Goal: Information Seeking & Learning: Understand process/instructions

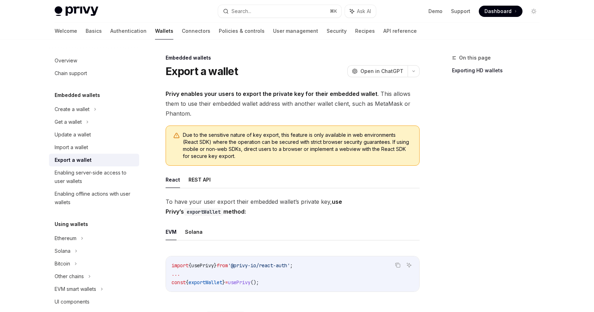
click at [267, 137] on span "Due to the sensitive nature of key export, this feature is only available in we…" at bounding box center [297, 145] width 229 height 28
click at [306, 138] on span "Due to the sensitive nature of key export, this feature is only available in we…" at bounding box center [297, 145] width 229 height 28
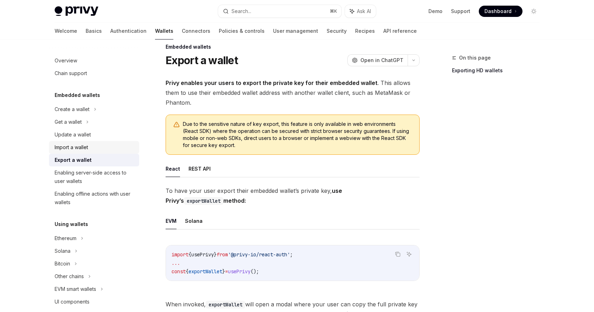
scroll to position [10, 0]
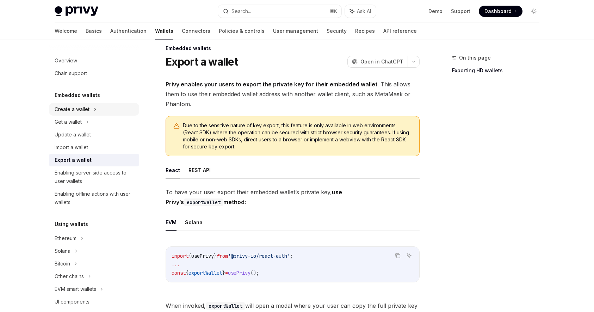
click at [94, 110] on icon at bounding box center [95, 109] width 3 height 8
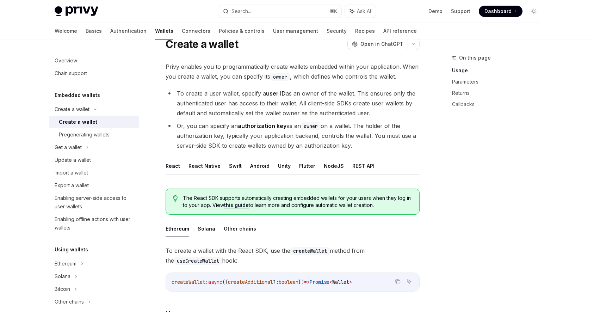
scroll to position [27, 0]
click at [332, 167] on button "NodeJS" at bounding box center [334, 165] width 20 height 17
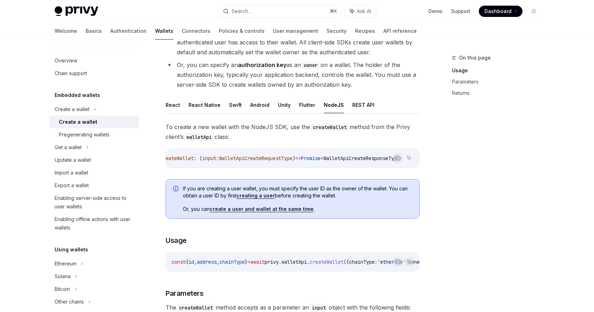
scroll to position [91, 0]
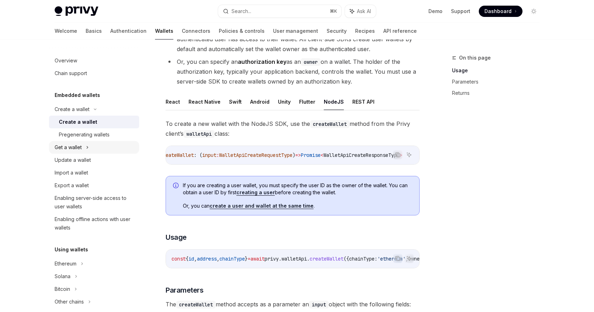
click at [87, 146] on icon at bounding box center [87, 147] width 3 height 8
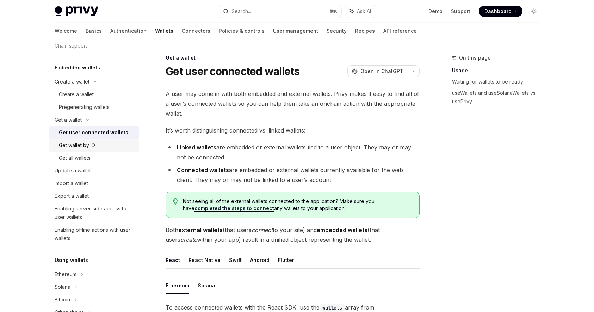
scroll to position [32, 0]
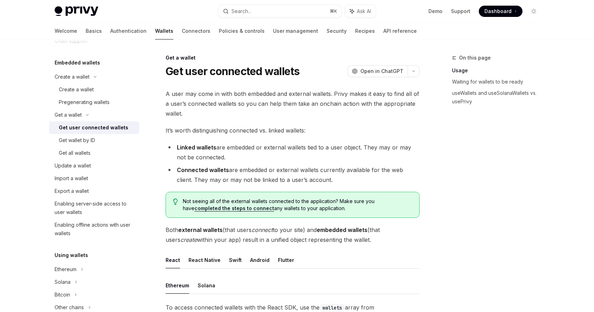
click at [219, 129] on span "It’s worth distinguishing connected vs. linked wallets:" at bounding box center [293, 130] width 254 height 10
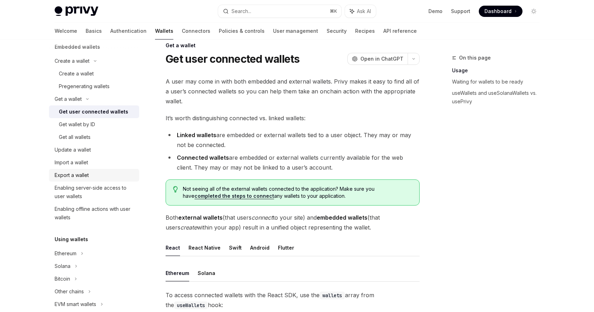
scroll to position [50, 0]
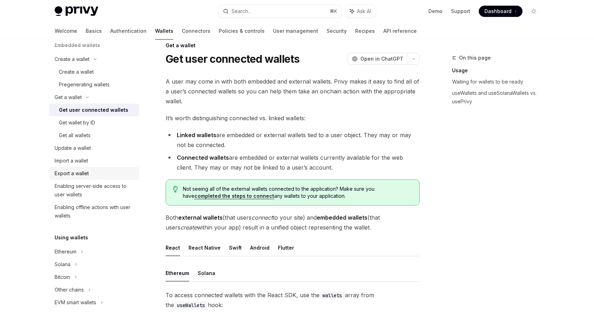
click at [116, 172] on div "Export a wallet" at bounding box center [95, 173] width 80 height 8
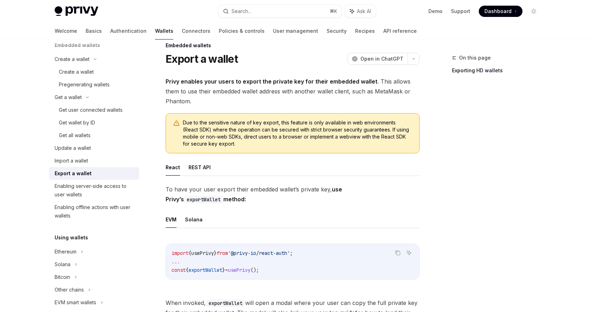
click at [340, 95] on span "Privy enables your users to export the private key for their embedded wallet . …" at bounding box center [293, 91] width 254 height 30
click at [360, 98] on span "Privy enables your users to export the private key for their embedded wallet . …" at bounding box center [293, 91] width 254 height 30
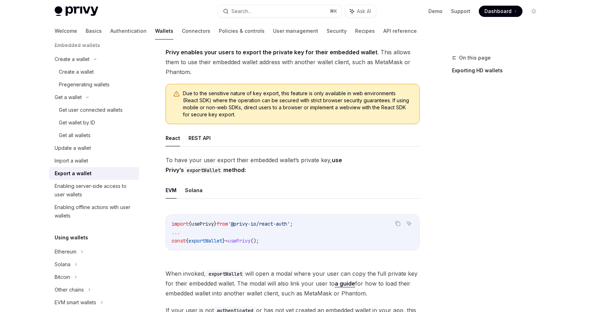
scroll to position [42, 0]
click at [278, 108] on span "Due to the sensitive nature of key export, this feature is only available in we…" at bounding box center [297, 103] width 229 height 28
click at [308, 115] on span "Due to the sensitive nature of key export, this feature is only available in we…" at bounding box center [297, 103] width 229 height 28
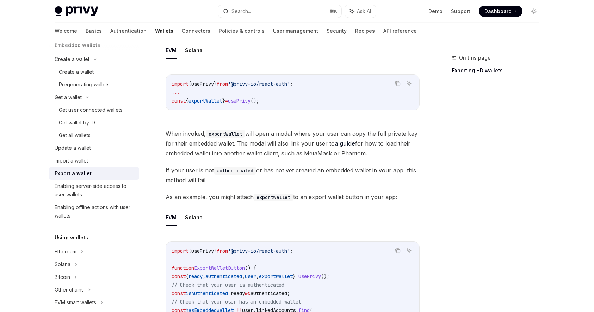
scroll to position [185, 0]
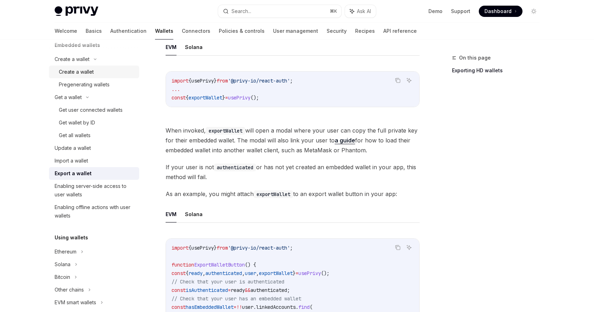
click at [90, 66] on link "Create a wallet" at bounding box center [94, 72] width 90 height 13
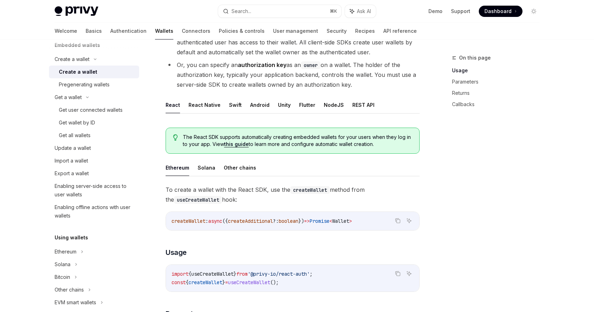
scroll to position [87, 0]
click at [325, 105] on button "NodeJS" at bounding box center [334, 106] width 20 height 17
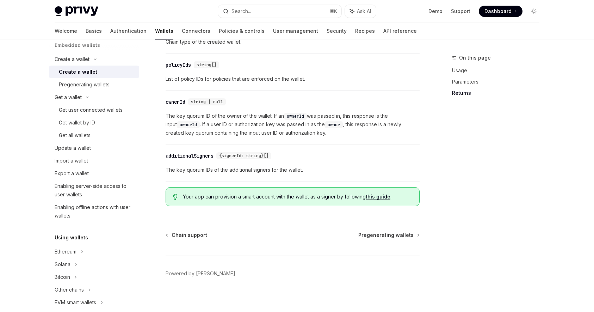
scroll to position [810, 0]
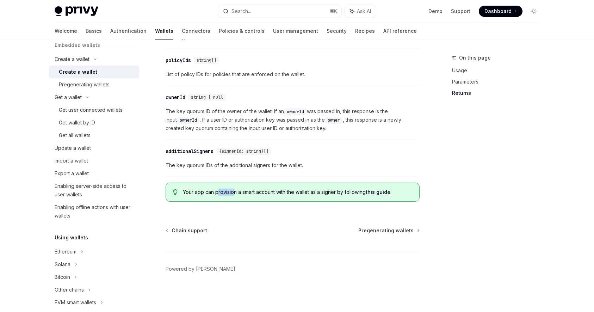
drag, startPoint x: 217, startPoint y: 192, endPoint x: 234, endPoint y: 192, distance: 16.6
click at [234, 192] on span "Your app can provision a smart account with the wallet as a signer by following…" at bounding box center [297, 192] width 229 height 7
click at [261, 196] on span "Your app can provision a smart account with the wallet as a signer by following…" at bounding box center [297, 192] width 229 height 7
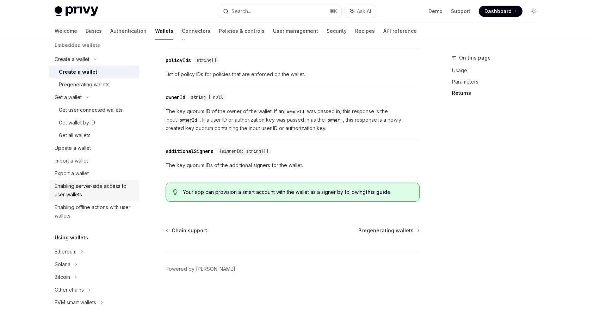
click at [110, 190] on div "Enabling server-side access to user wallets" at bounding box center [95, 190] width 80 height 17
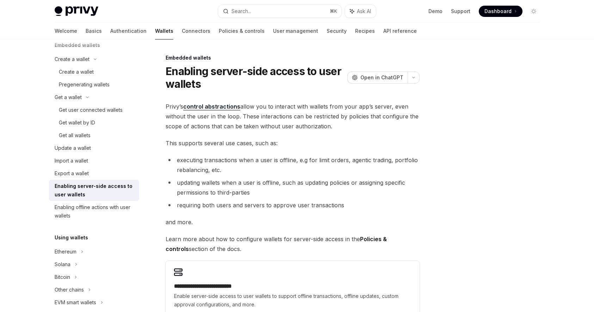
click at [319, 107] on span "Privy’s control abstractions allow you to interact with wallets from your app’s…" at bounding box center [293, 116] width 254 height 30
click at [358, 114] on span "Privy’s control abstractions allow you to interact with wallets from your app’s…" at bounding box center [293, 116] width 254 height 30
click at [207, 119] on span "Privy’s control abstractions allow you to interact with wallets from your app’s…" at bounding box center [293, 116] width 254 height 30
click at [257, 121] on span "Privy’s control abstractions allow you to interact with wallets from your app’s…" at bounding box center [293, 116] width 254 height 30
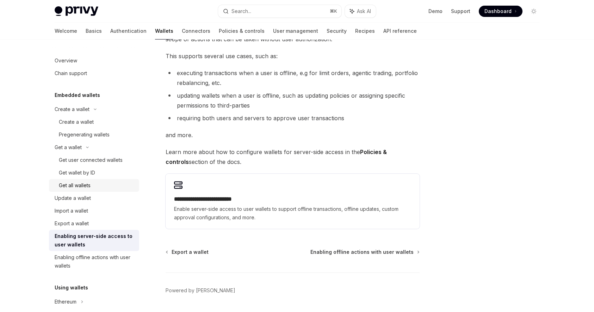
scroll to position [82, 0]
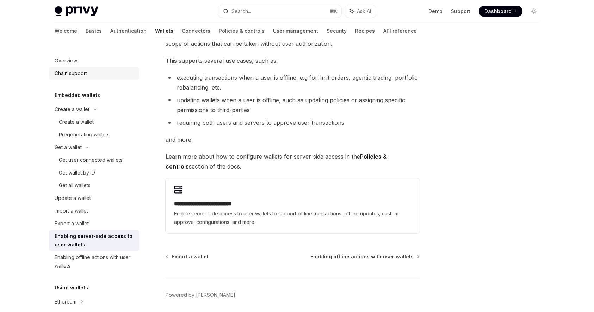
click at [87, 74] on div "Chain support" at bounding box center [71, 73] width 32 height 8
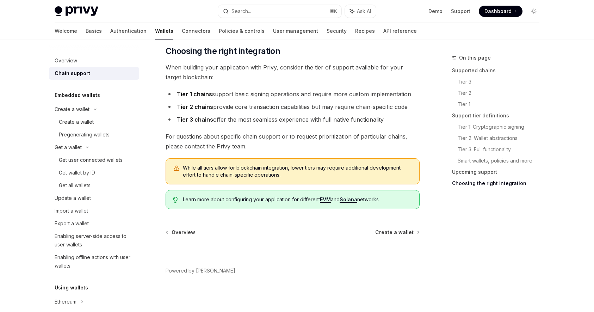
scroll to position [872, 0]
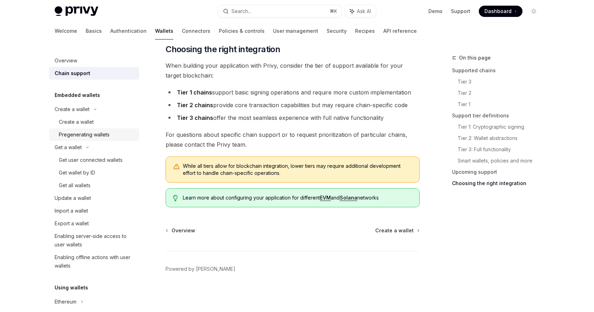
click at [106, 137] on div "Pregenerating wallets" at bounding box center [84, 134] width 51 height 8
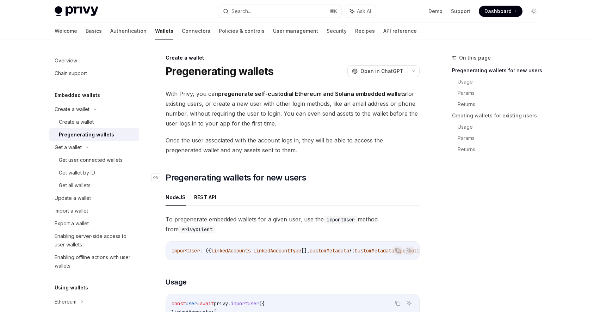
click at [326, 182] on h2 "​ Pregenerating wallets for new users" at bounding box center [293, 177] width 254 height 11
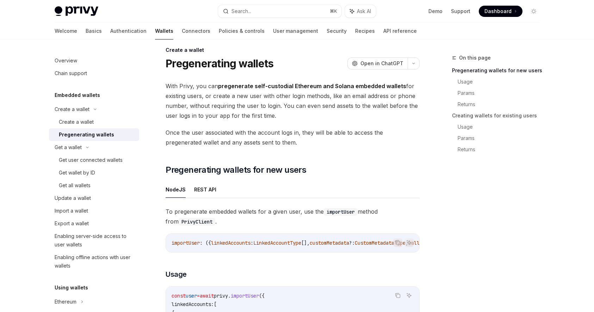
click at [301, 86] on strong "pregenerate self-custodial Ethereum and Solana embedded wallets" at bounding box center [312, 85] width 188 height 7
click at [319, 99] on span "With Privy, you can pregenerate self-custodial Ethereum and Solana embedded wal…" at bounding box center [293, 100] width 254 height 39
click at [411, 66] on button "button" at bounding box center [414, 63] width 12 height 12
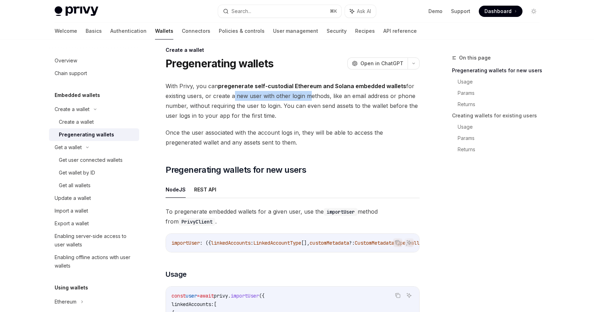
drag, startPoint x: 232, startPoint y: 97, endPoint x: 309, endPoint y: 97, distance: 77.2
click at [309, 97] on span "With Privy, you can pregenerate self-custodial Ethereum and Solana embedded wal…" at bounding box center [293, 100] width 254 height 39
click at [341, 97] on span "With Privy, you can pregenerate self-custodial Ethereum and Solana embedded wal…" at bounding box center [293, 100] width 254 height 39
click at [371, 103] on span "With Privy, you can pregenerate self-custodial Ethereum and Solana embedded wal…" at bounding box center [293, 100] width 254 height 39
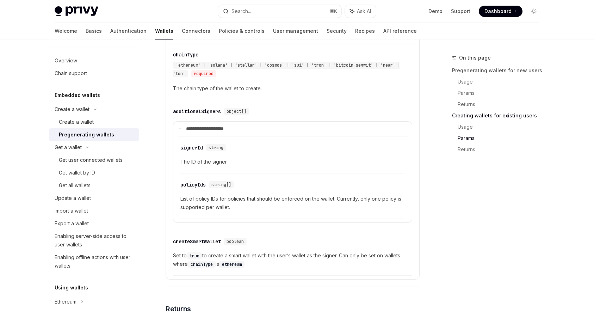
scroll to position [1314, 0]
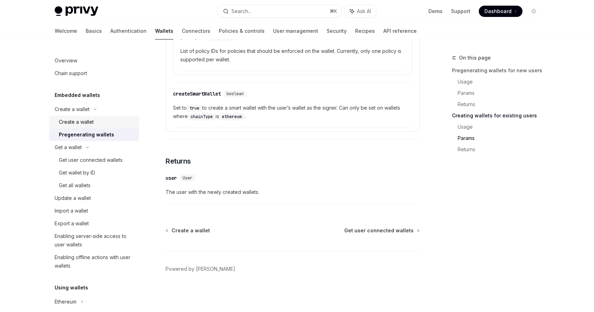
click at [85, 123] on div "Create a wallet" at bounding box center [76, 122] width 35 height 8
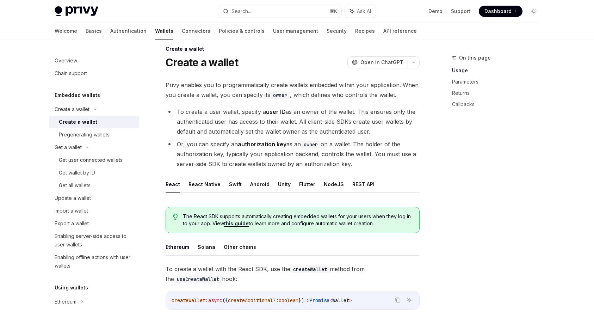
scroll to position [9, 0]
click at [350, 143] on li "Or, you can specify an authorization key as an owner on a wallet. The holder of…" at bounding box center [293, 154] width 254 height 30
click at [285, 155] on li "Or, you can specify an authorization key as an owner on a wallet. The holder of…" at bounding box center [293, 154] width 254 height 30
click at [280, 154] on li "Or, you can specify an authorization key as an owner on a wallet. The holder of…" at bounding box center [293, 154] width 254 height 30
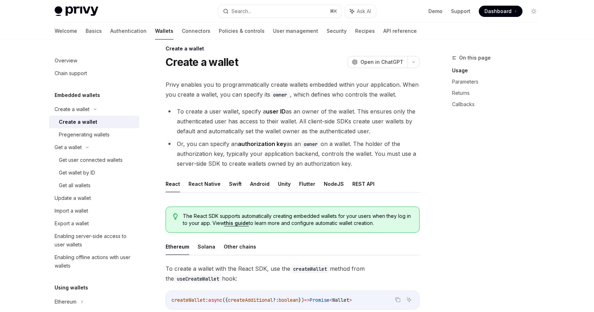
click at [280, 154] on li "Or, you can specify an authorization key as an owner on a wallet. The holder of…" at bounding box center [293, 154] width 254 height 30
click at [319, 159] on li "Or, you can specify an authorization key as an owner on a wallet. The holder of…" at bounding box center [293, 154] width 254 height 30
click at [362, 161] on li "Or, you can specify an authorization key as an owner on a wallet. The holder of…" at bounding box center [293, 154] width 254 height 30
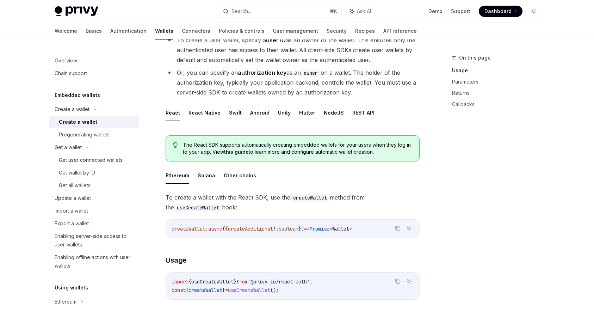
scroll to position [0, 0]
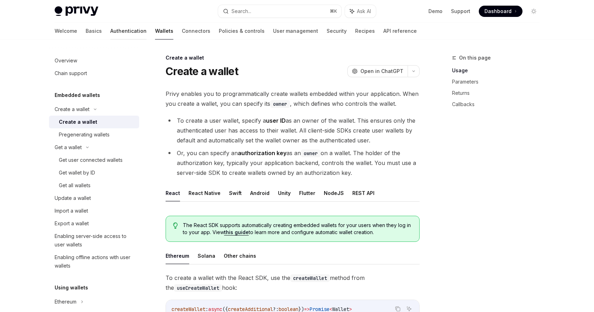
click at [110, 33] on link "Authentication" at bounding box center [128, 31] width 36 height 17
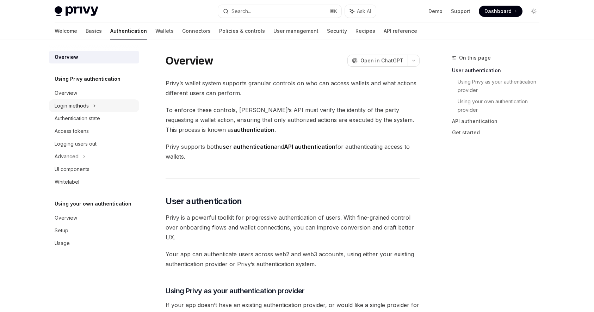
click at [101, 106] on div "Login methods" at bounding box center [94, 105] width 90 height 13
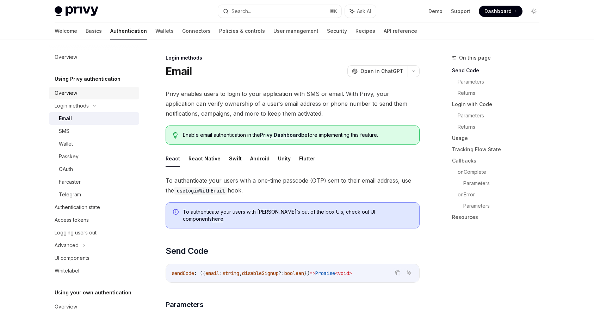
click at [72, 92] on div "Overview" at bounding box center [66, 93] width 23 height 8
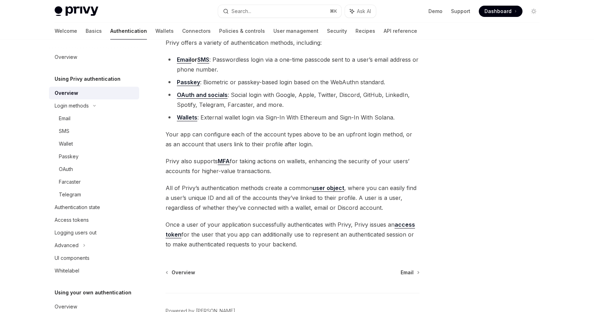
scroll to position [71, 0]
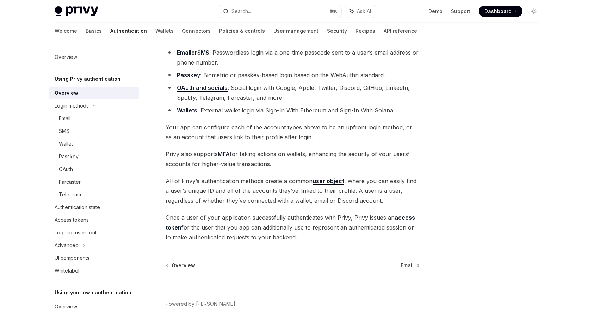
click at [270, 125] on span "Your app can configure each of the account types above to be an upfront login m…" at bounding box center [293, 132] width 254 height 20
click at [309, 127] on span "Your app can configure each of the account types above to be an upfront login m…" at bounding box center [293, 132] width 254 height 20
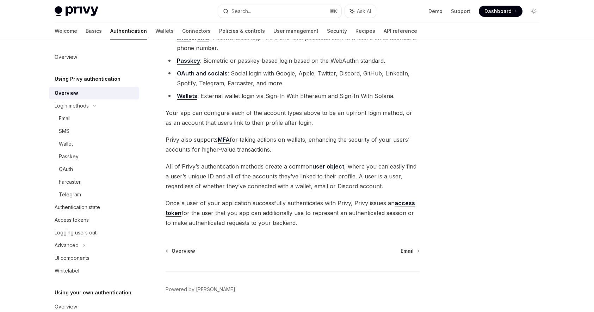
scroll to position [86, 0]
click at [294, 143] on span "Privy also supports MFA for taking actions on wallets, enhancing the security o…" at bounding box center [293, 144] width 254 height 20
click at [307, 146] on span "Privy also supports MFA for taking actions on wallets, enhancing the security o…" at bounding box center [293, 144] width 254 height 20
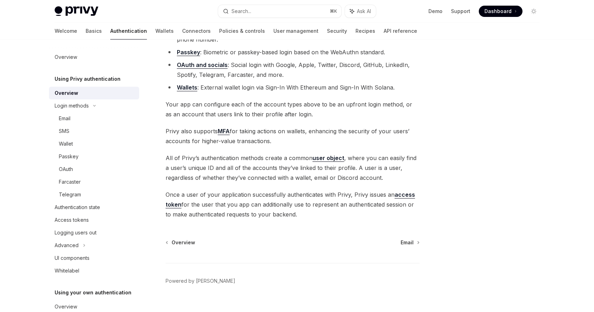
scroll to position [96, 0]
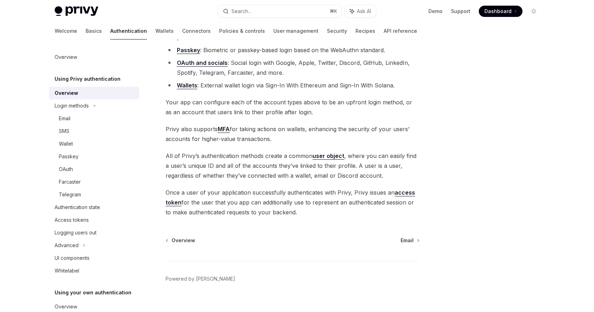
click at [245, 141] on span "Privy also supports MFA for taking actions on wallets, enhancing the security o…" at bounding box center [293, 134] width 254 height 20
click at [245, 150] on div "Privy offers a variety of authentication methods, including: Email or SMS : Pas…" at bounding box center [293, 111] width 254 height 211
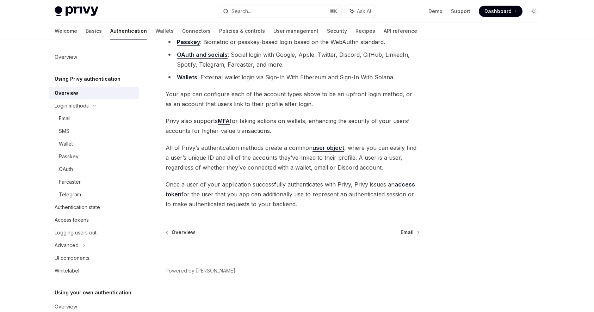
scroll to position [106, 0]
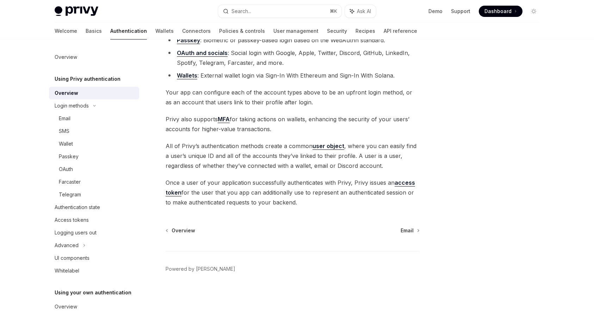
click at [226, 184] on span "Once a user of your application successfully authenticates with Privy, Privy is…" at bounding box center [293, 193] width 254 height 30
click at [310, 192] on span "Once a user of your application successfully authenticates with Privy, Privy is…" at bounding box center [293, 193] width 254 height 30
click at [205, 191] on span "Once a user of your application successfully authenticates with Privy, Privy is…" at bounding box center [293, 193] width 254 height 30
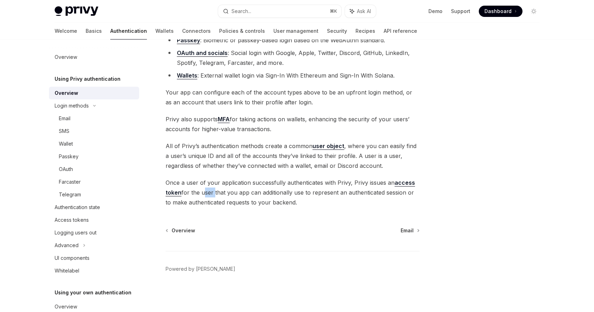
click at [336, 192] on span "Once a user of your application successfully authenticates with Privy, Privy is…" at bounding box center [293, 193] width 254 height 30
drag, startPoint x: 353, startPoint y: 183, endPoint x: 385, endPoint y: 184, distance: 32.1
click at [385, 184] on span "Once a user of your application successfully authenticates with Privy, Privy is…" at bounding box center [293, 193] width 254 height 30
click at [383, 194] on span "Once a user of your application successfully authenticates with Privy, Privy is…" at bounding box center [293, 193] width 254 height 30
click at [246, 196] on span "Once a user of your application successfully authenticates with Privy, Privy is…" at bounding box center [293, 193] width 254 height 30
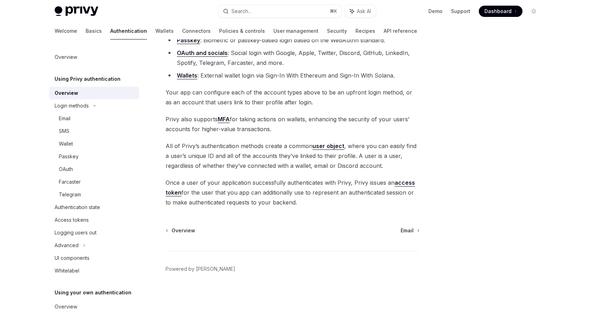
click at [277, 193] on span "Once a user of your application successfully authenticates with Privy, Privy is…" at bounding box center [293, 193] width 254 height 30
click at [325, 196] on span "Once a user of your application successfully authenticates with Privy, Privy is…" at bounding box center [293, 193] width 254 height 30
click at [328, 194] on span "Once a user of your application successfully authenticates with Privy, Privy is…" at bounding box center [293, 193] width 254 height 30
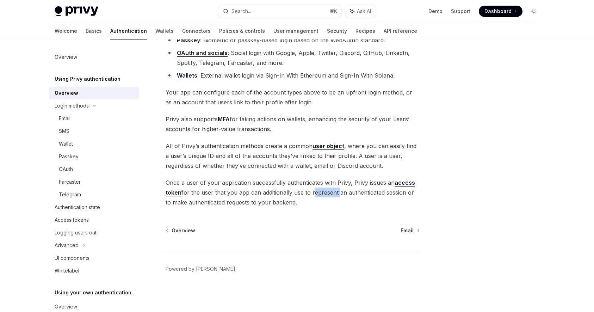
click at [341, 204] on span "Once a user of your application successfully authenticates with Privy, Privy is…" at bounding box center [293, 193] width 254 height 30
click at [205, 204] on span "Once a user of your application successfully authenticates with Privy, Privy is…" at bounding box center [293, 193] width 254 height 30
click at [232, 211] on div "Using Privy authentication Using Privy as your authentication provider OpenAI O…" at bounding box center [226, 130] width 389 height 364
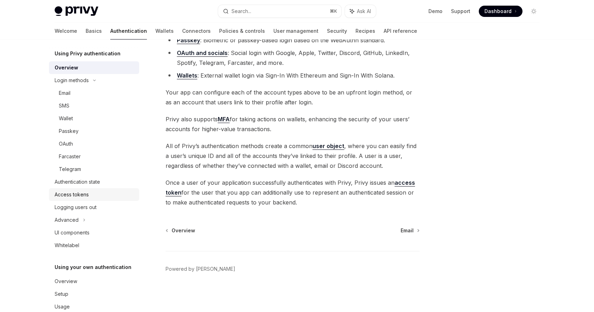
scroll to position [26, 0]
click at [83, 219] on icon at bounding box center [84, 219] width 3 height 8
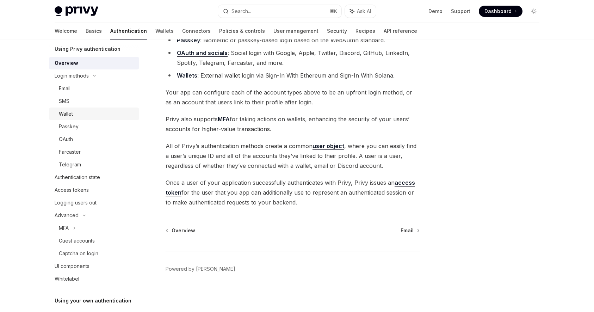
scroll to position [30, 0]
click at [81, 139] on div "OAuth" at bounding box center [97, 139] width 76 height 8
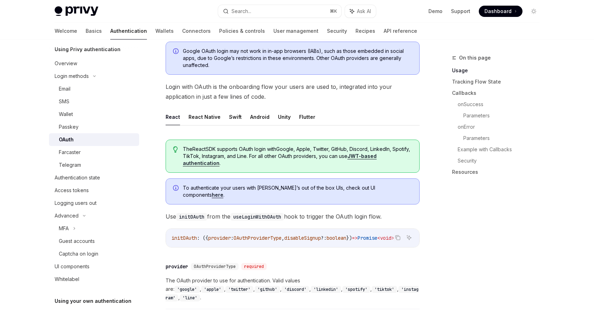
scroll to position [85, 0]
click at [108, 178] on div "Authentication state" at bounding box center [95, 177] width 80 height 8
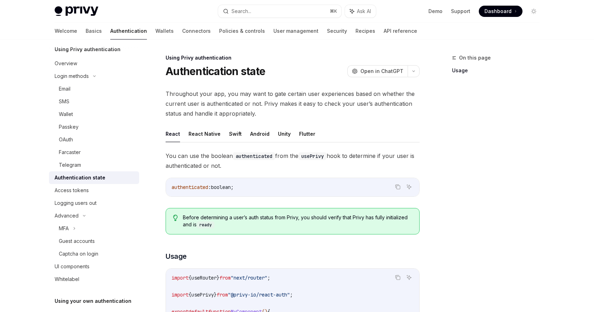
scroll to position [5, 0]
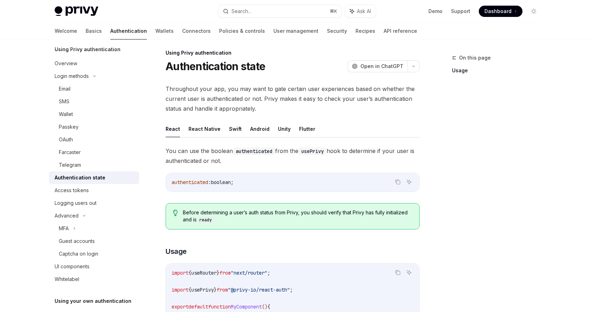
click at [219, 89] on span "Throughout your app, you may want to gate certain user experiences based on whe…" at bounding box center [293, 99] width 254 height 30
click at [280, 90] on span "Throughout your app, you may want to gate certain user experiences based on whe…" at bounding box center [293, 99] width 254 height 30
click at [309, 92] on span "Throughout your app, you may want to gate certain user experiences based on whe…" at bounding box center [293, 99] width 254 height 30
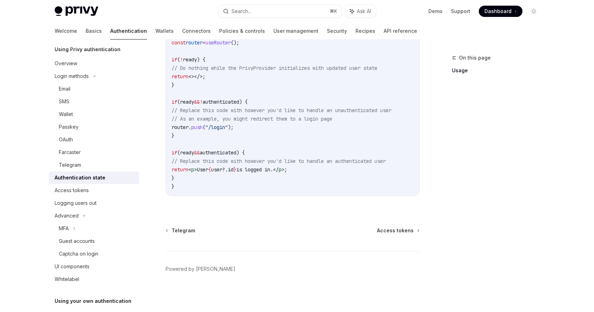
scroll to position [0, 0]
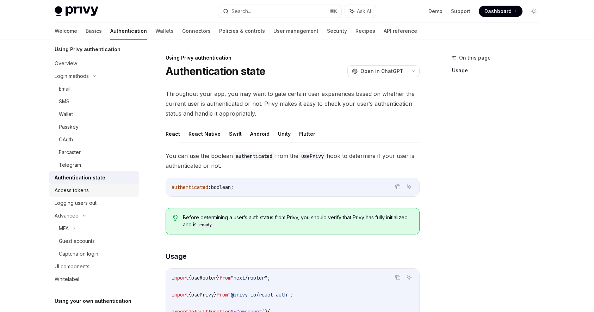
click at [91, 190] on div "Access tokens" at bounding box center [95, 190] width 80 height 8
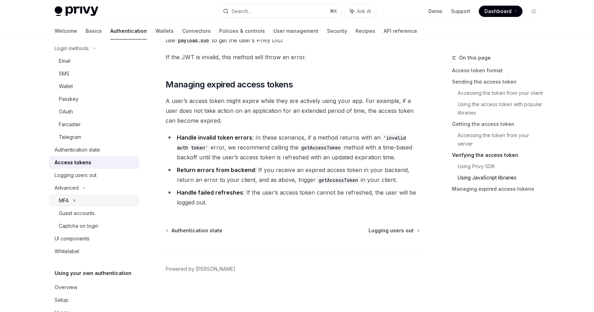
scroll to position [79, 0]
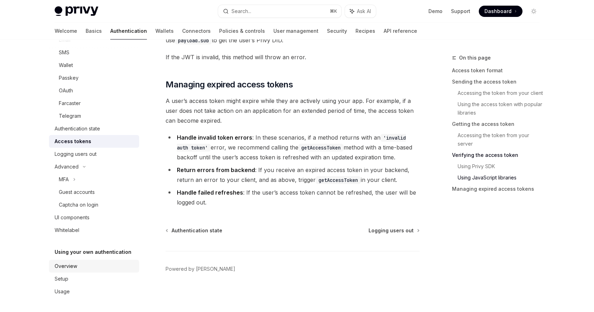
click at [81, 264] on div "Overview" at bounding box center [95, 266] width 80 height 8
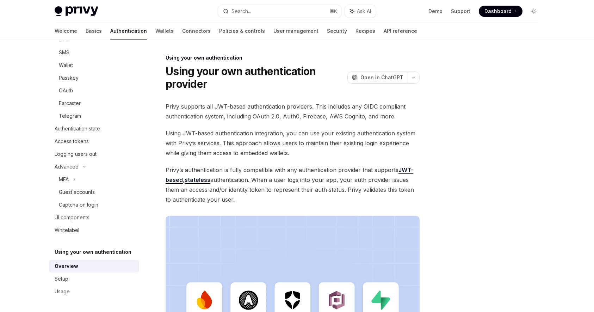
click at [214, 116] on span "Privy supports all JWT-based authentication providers. This includes any OIDC c…" at bounding box center [293, 111] width 254 height 20
click at [227, 125] on div "Privy supports all JWT-based authentication providers. This includes any OIDC c…" at bounding box center [293, 249] width 254 height 296
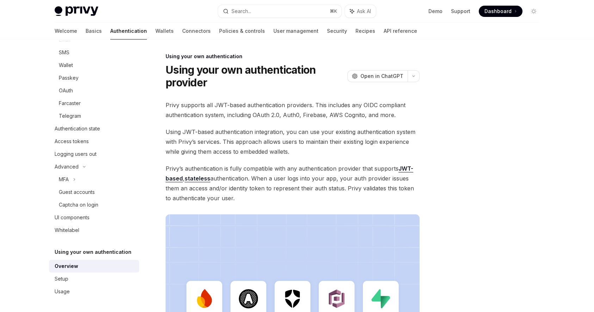
click at [274, 134] on span "Using JWT-based authentication integration, you can use your existing authentic…" at bounding box center [293, 142] width 254 height 30
click at [338, 137] on span "Using JWT-based authentication integration, you can use your existing authentic…" at bounding box center [293, 142] width 254 height 30
click at [215, 146] on span "Using JWT-based authentication integration, you can use your existing authentic…" at bounding box center [293, 142] width 254 height 30
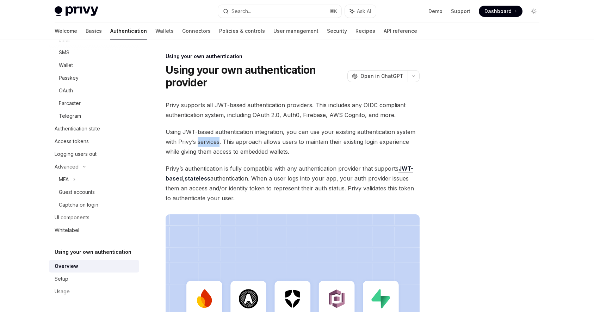
click at [272, 144] on span "Using JWT-based authentication integration, you can use your existing authentic…" at bounding box center [293, 142] width 254 height 30
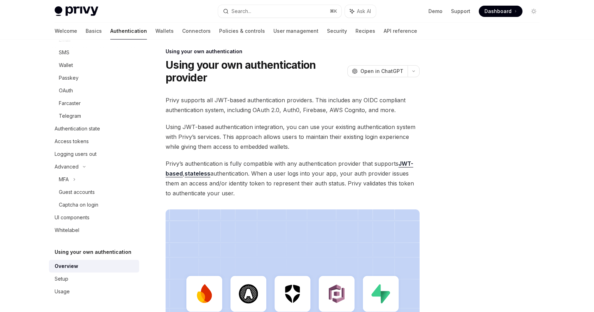
scroll to position [7, 0]
click at [191, 148] on span "Using JWT-based authentication integration, you can use your existing authentic…" at bounding box center [293, 136] width 254 height 30
click at [224, 150] on span "Using JWT-based authentication integration, you can use your existing authentic…" at bounding box center [293, 136] width 254 height 30
click at [266, 148] on span "Using JWT-based authentication integration, you can use your existing authentic…" at bounding box center [293, 136] width 254 height 30
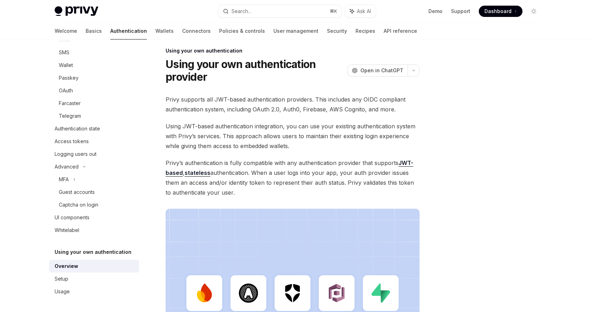
click at [266, 148] on span "Using JWT-based authentication integration, you can use your existing authentic…" at bounding box center [293, 136] width 254 height 30
click at [292, 149] on span "Using JWT-based authentication integration, you can use your existing authentic…" at bounding box center [293, 136] width 254 height 30
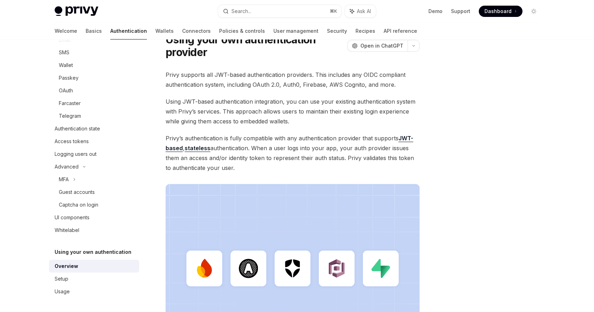
scroll to position [32, 0]
click at [235, 149] on span "Privy’s authentication is fully compatible with any authentication provider tha…" at bounding box center [293, 152] width 254 height 39
click at [282, 159] on span "Privy’s authentication is fully compatible with any authentication provider tha…" at bounding box center [293, 152] width 254 height 39
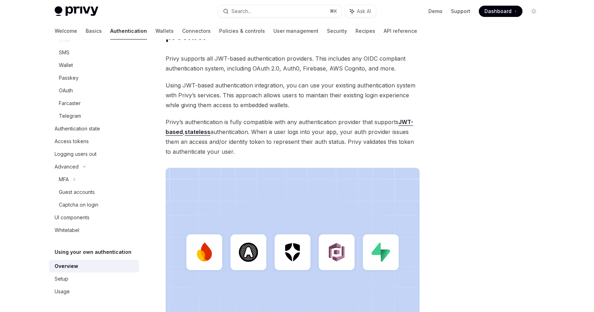
scroll to position [49, 0]
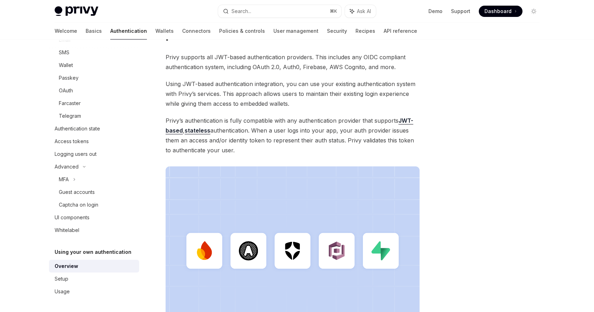
click at [242, 141] on span "Privy’s authentication is fully compatible with any authentication provider tha…" at bounding box center [293, 135] width 254 height 39
click at [309, 153] on span "Privy’s authentication is fully compatible with any authentication provider tha…" at bounding box center [293, 135] width 254 height 39
click at [336, 140] on span "Privy’s authentication is fully compatible with any authentication provider tha…" at bounding box center [293, 135] width 254 height 39
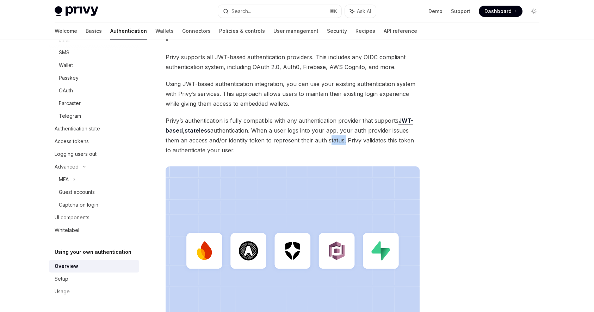
click at [345, 148] on span "Privy’s authentication is fully compatible with any authentication provider tha…" at bounding box center [293, 135] width 254 height 39
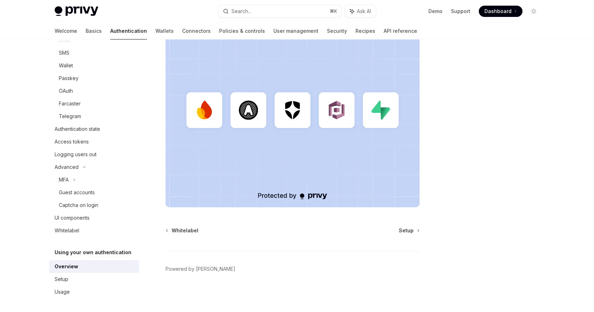
scroll to position [79, 0]
click at [403, 232] on span "Setup" at bounding box center [406, 230] width 15 height 7
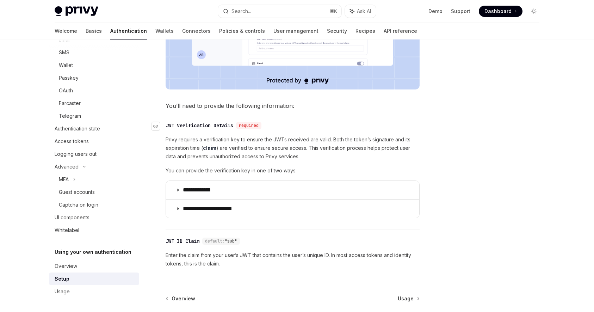
scroll to position [284, 0]
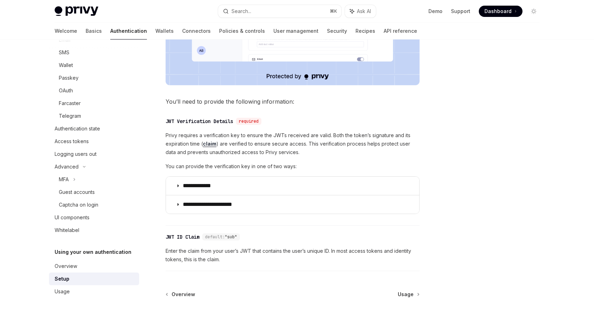
click at [255, 137] on span "Privy requires a verification key to ensure the JWTs received are valid. Both t…" at bounding box center [293, 143] width 254 height 25
click at [287, 134] on span "Privy requires a verification key to ensure the JWTs received are valid. Both t…" at bounding box center [293, 143] width 254 height 25
click at [332, 142] on span "Privy requires a verification key to ensure the JWTs received are valid. Both t…" at bounding box center [293, 143] width 254 height 25
click at [266, 144] on span "Privy requires a verification key to ensure the JWTs received are valid. Both t…" at bounding box center [293, 143] width 254 height 25
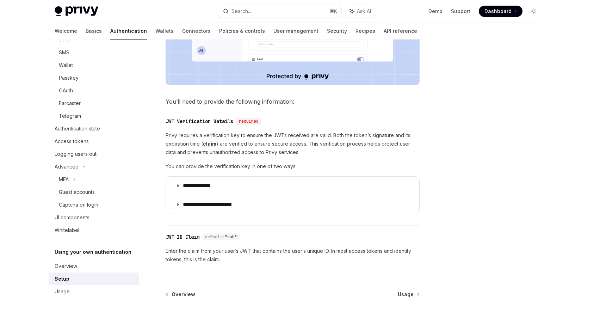
click at [266, 144] on span "Privy requires a verification key to ensure the JWTs received are valid. Both t…" at bounding box center [293, 143] width 254 height 25
click at [295, 145] on span "Privy requires a verification key to ensure the JWTs received are valid. Both t…" at bounding box center [293, 143] width 254 height 25
click at [314, 155] on span "Privy requires a verification key to ensure the JWTs received are valid. Both t…" at bounding box center [293, 143] width 254 height 25
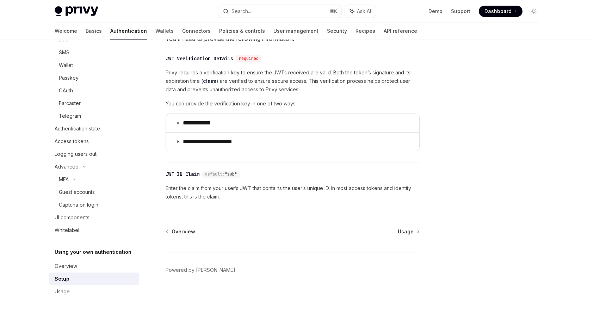
scroll to position [347, 0]
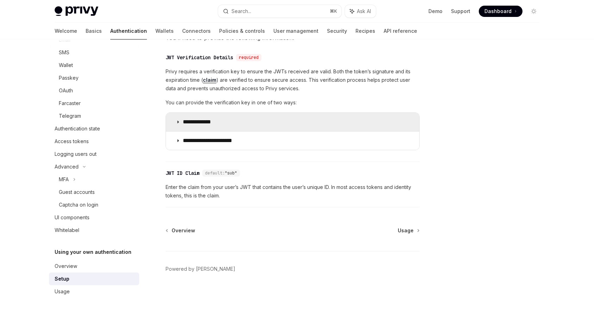
click at [290, 117] on summary "**********" at bounding box center [292, 122] width 253 height 18
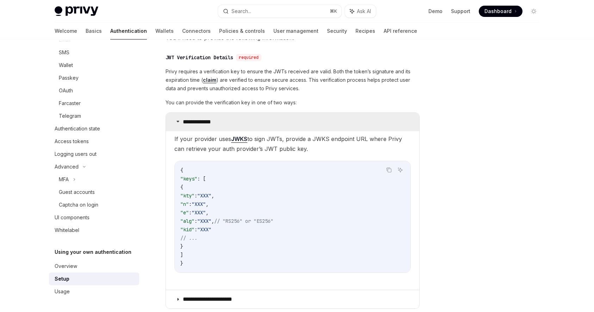
click at [290, 117] on summary "**********" at bounding box center [292, 122] width 253 height 18
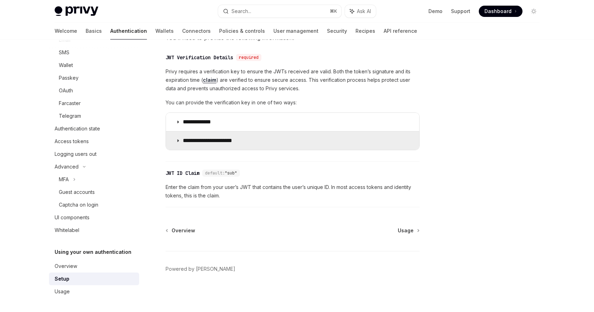
click at [277, 142] on summary "**********" at bounding box center [292, 140] width 253 height 18
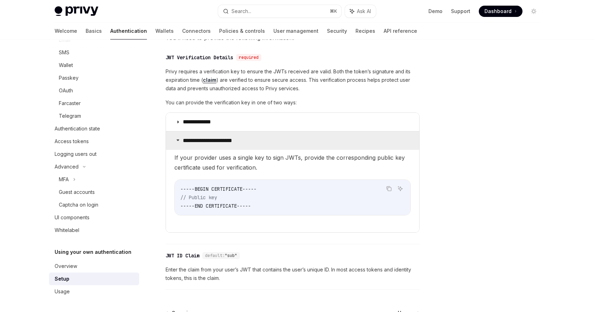
click at [277, 142] on summary "**********" at bounding box center [292, 140] width 253 height 18
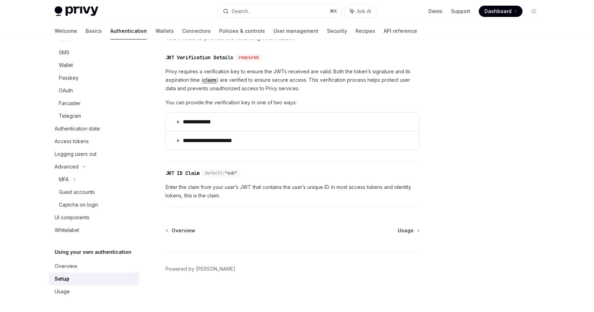
click at [413, 226] on div "**********" at bounding box center [226, 9] width 389 height 606
click at [411, 232] on span "Usage" at bounding box center [406, 230] width 16 height 7
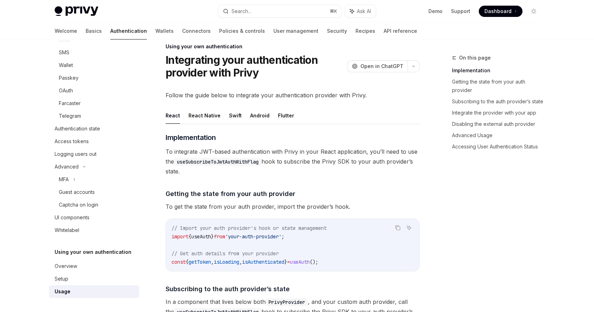
scroll to position [12, 0]
click at [303, 97] on span "Follow the guide below to integrate your authentication provider with Privy." at bounding box center [293, 95] width 254 height 10
click at [350, 113] on ul "React React Native Swift Android Flutter" at bounding box center [293, 114] width 254 height 17
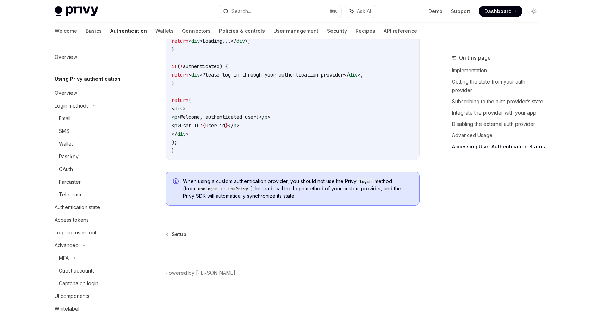
scroll to position [1478, 0]
click at [155, 32] on link "Wallets" at bounding box center [164, 31] width 18 height 17
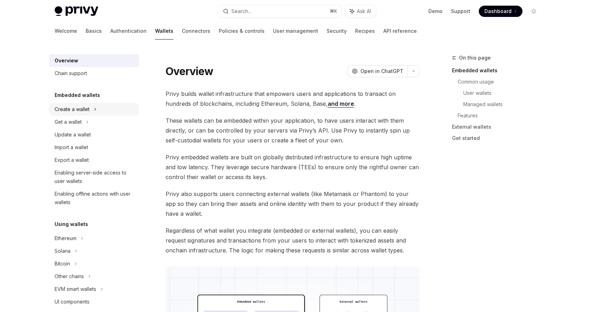
click at [94, 112] on icon at bounding box center [95, 109] width 3 height 8
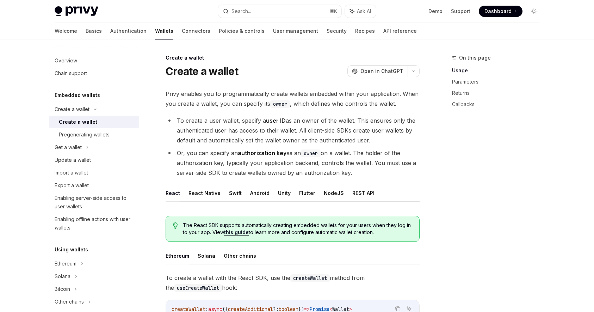
click at [93, 122] on div "Create a wallet" at bounding box center [78, 122] width 38 height 8
click at [333, 196] on button "NodeJS" at bounding box center [334, 193] width 20 height 17
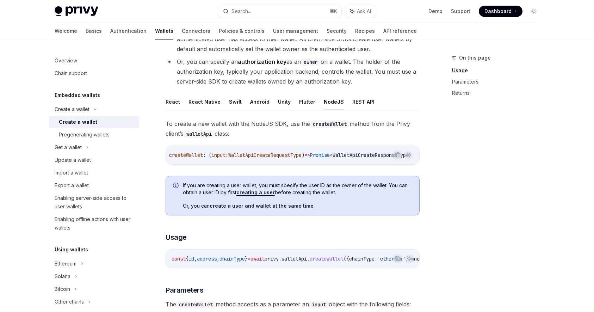
scroll to position [0, 3]
click at [184, 153] on span "createWallet" at bounding box center [185, 155] width 34 height 6
copy span "createWallet"
click at [110, 31] on link "Authentication" at bounding box center [128, 31] width 36 height 17
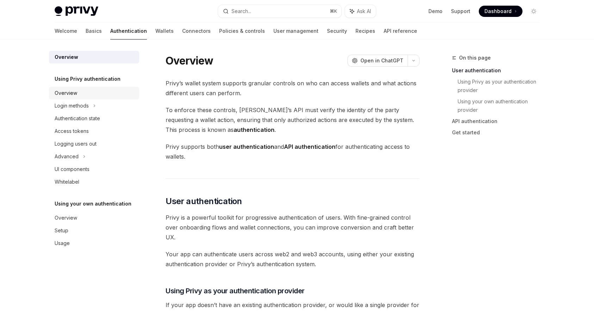
click at [75, 93] on div "Overview" at bounding box center [66, 93] width 23 height 8
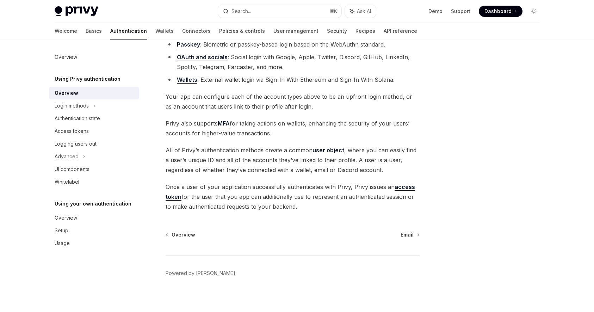
scroll to position [101, 0]
click at [91, 116] on div "Authentication state" at bounding box center [77, 118] width 45 height 8
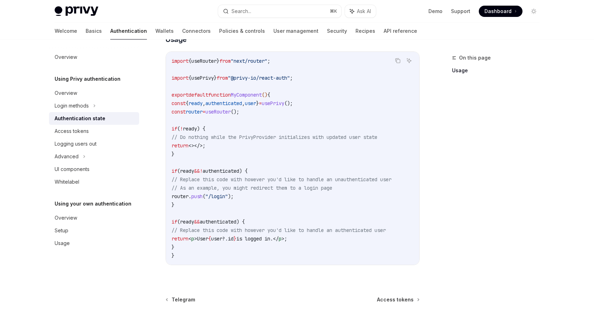
scroll to position [212, 0]
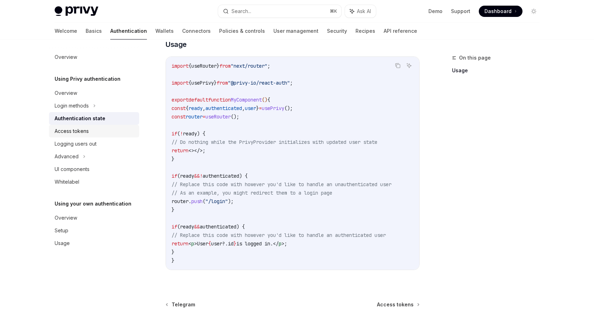
click at [87, 135] on link "Access tokens" at bounding box center [94, 131] width 90 height 13
type textarea "*"
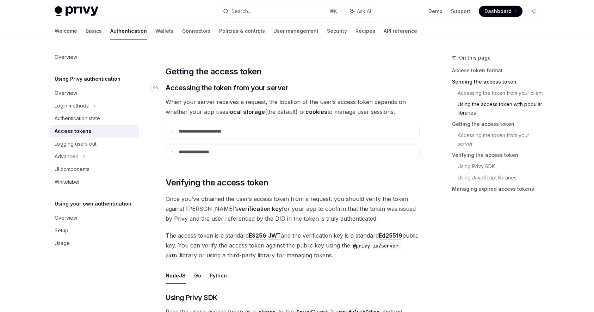
scroll to position [849, 0]
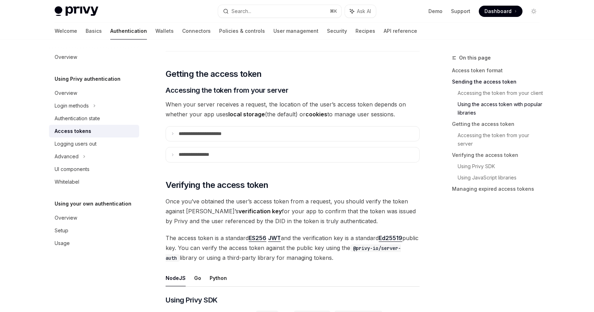
click at [229, 105] on span "When your server receives a request, the location of the user’s access token de…" at bounding box center [293, 109] width 254 height 20
click at [261, 106] on span "When your server receives a request, the location of the user’s access token de…" at bounding box center [293, 109] width 254 height 20
click at [300, 106] on span "When your server receives a request, the location of the user’s access token de…" at bounding box center [293, 109] width 254 height 20
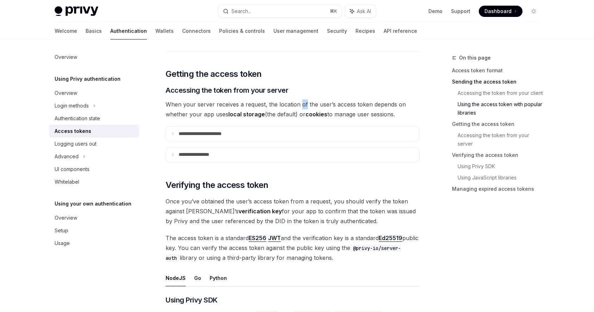
click at [334, 106] on span "When your server receives a request, the location of the user’s access token de…" at bounding box center [293, 109] width 254 height 20
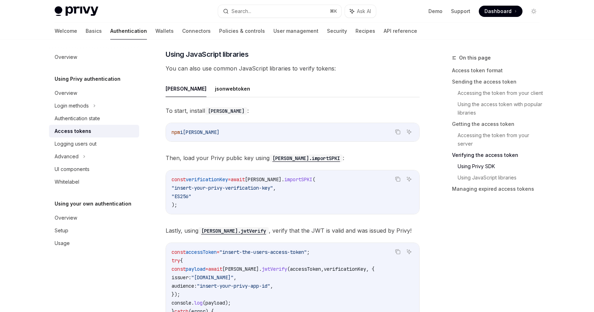
scroll to position [1487, 0]
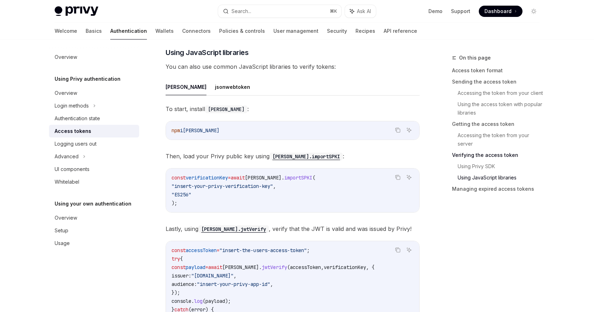
click at [105, 80] on h5 "Using Privy authentication" at bounding box center [88, 79] width 66 height 8
copy h5 "authentication"
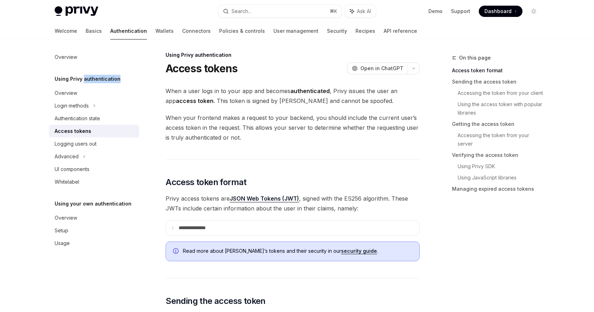
scroll to position [4, 0]
click at [93, 222] on div "Overview" at bounding box center [95, 218] width 80 height 8
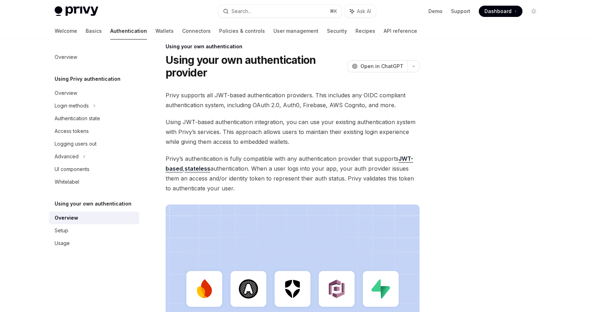
scroll to position [13, 0]
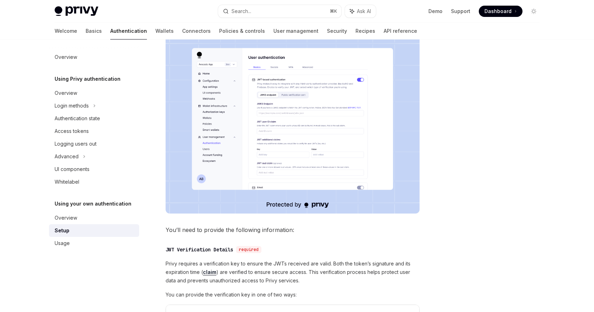
scroll to position [347, 0]
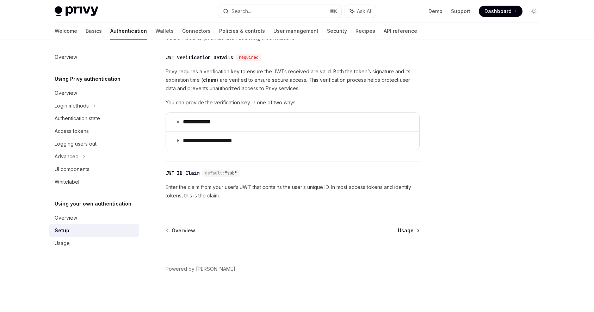
click at [402, 228] on span "Usage" at bounding box center [406, 230] width 16 height 7
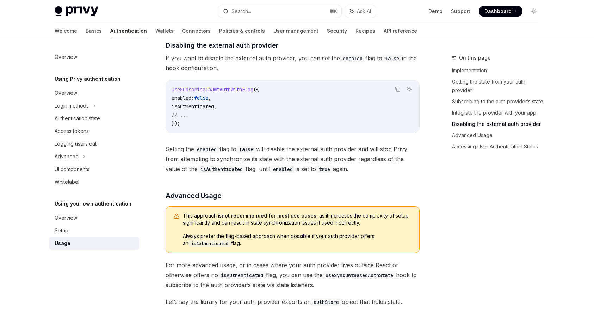
scroll to position [739, 0]
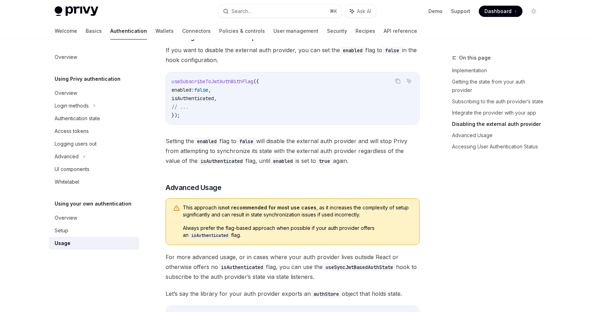
click at [275, 164] on code "enabled" at bounding box center [282, 161] width 25 height 8
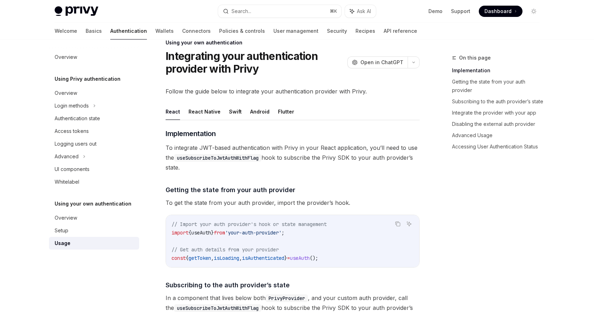
scroll to position [0, 0]
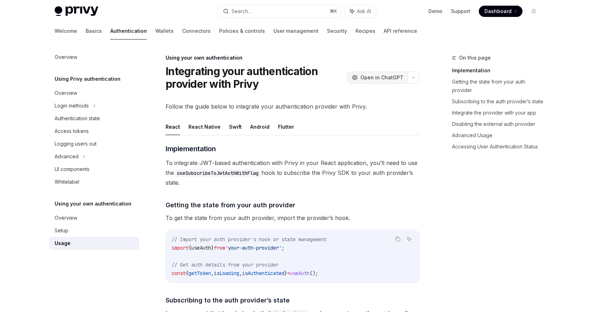
click at [387, 80] on span "Open in ChatGPT" at bounding box center [381, 77] width 43 height 7
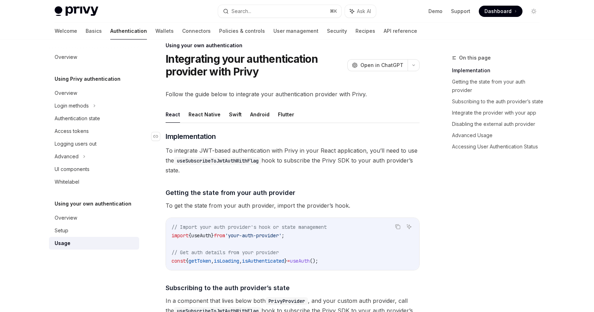
scroll to position [12, 0]
click at [100, 232] on div "Setup" at bounding box center [95, 230] width 80 height 8
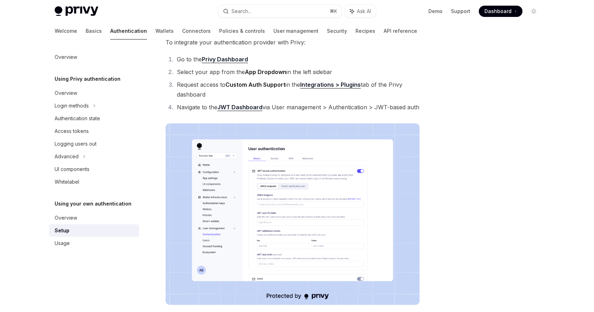
scroll to position [347, 0]
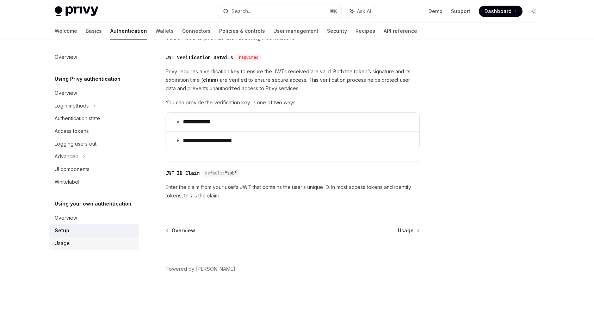
click at [88, 242] on div "Usage" at bounding box center [95, 243] width 80 height 8
type textarea "*"
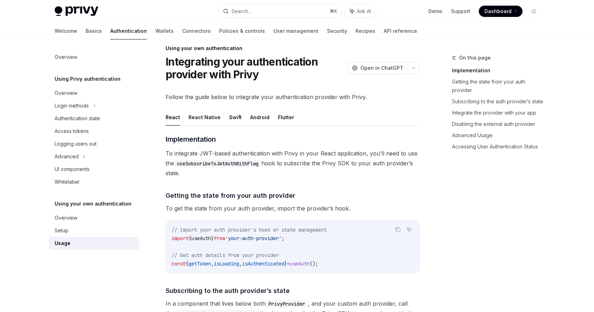
scroll to position [10, 0]
drag, startPoint x: 299, startPoint y: 239, endPoint x: 246, endPoint y: 239, distance: 53.6
click at [246, 239] on span "'your-auth-provider'" at bounding box center [253, 238] width 56 height 6
copy span "your-auth-provider"
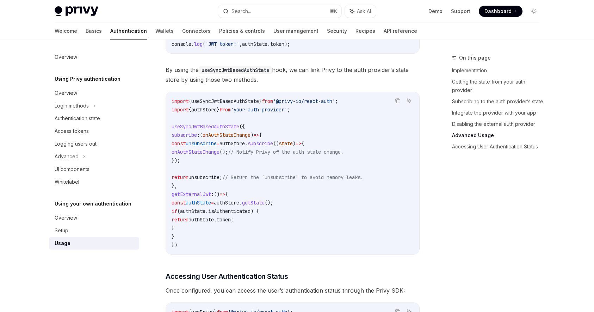
scroll to position [1486, 0]
